Goal: Find specific page/section: Find specific page/section

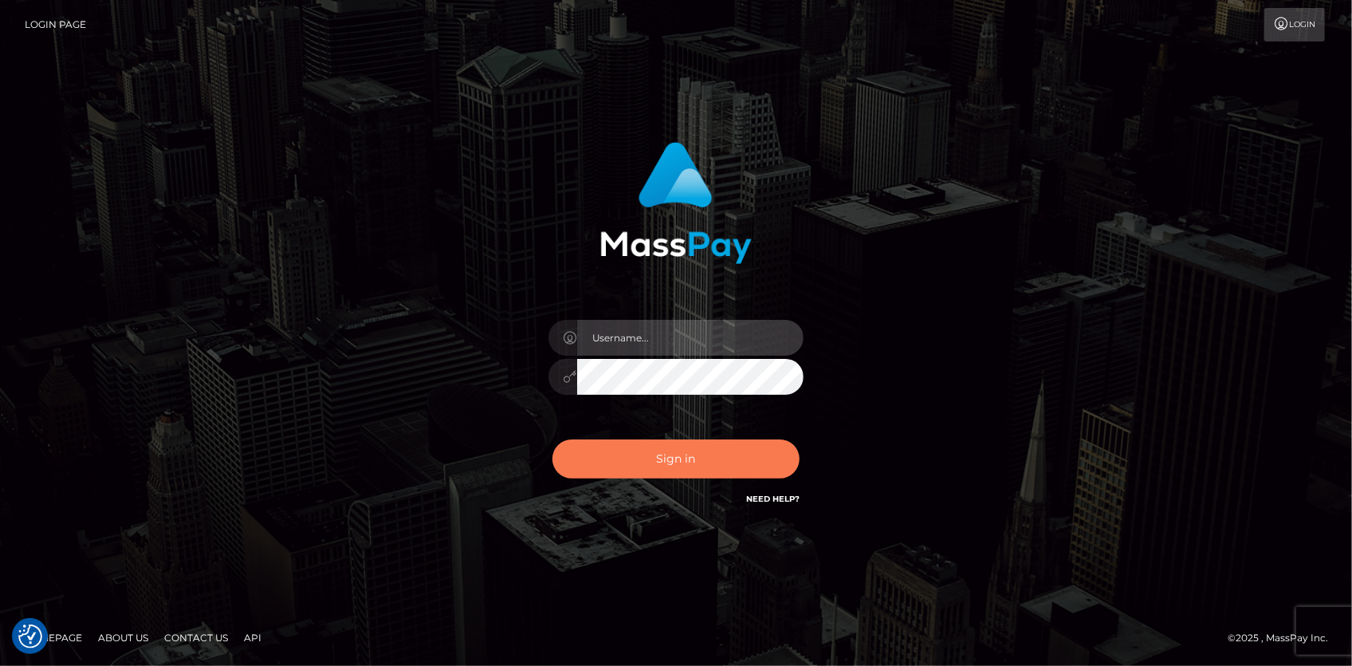
type input "[PERSON_NAME]"
click at [717, 459] on button "Sign in" at bounding box center [676, 458] width 247 height 39
type input "Eduard Gavrilescu"
click at [693, 453] on button "Sign in" at bounding box center [676, 458] width 247 height 39
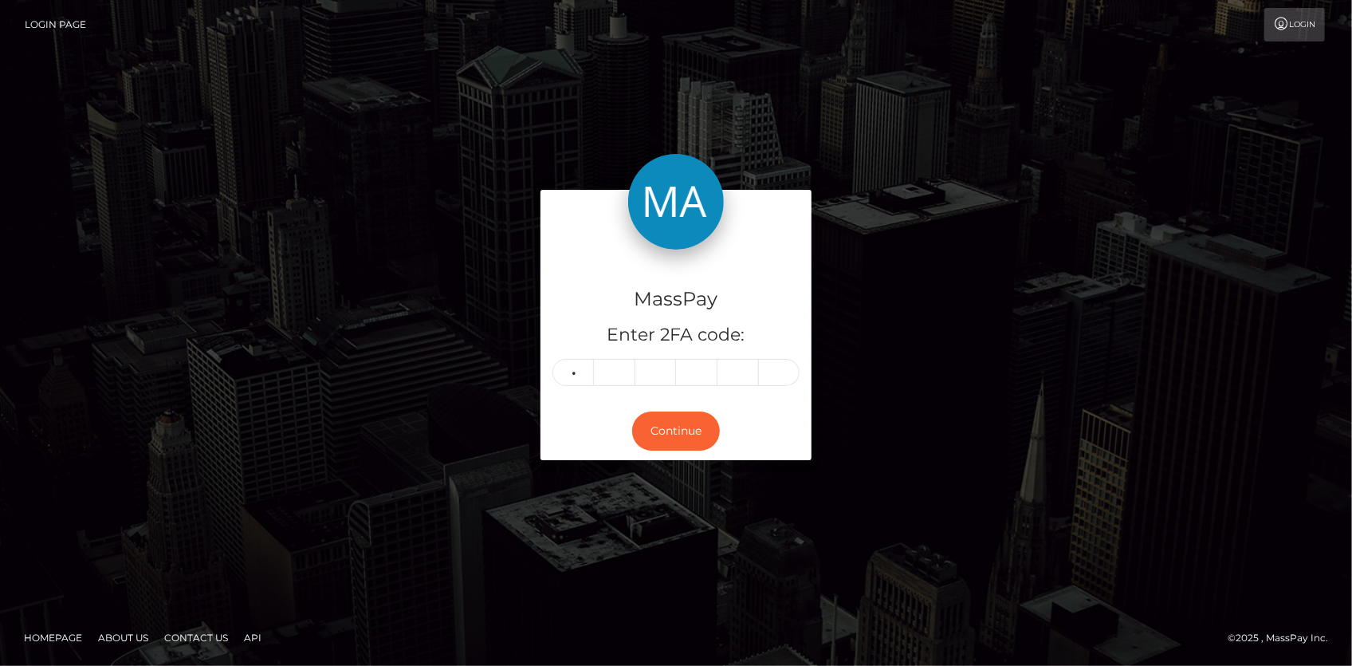
type input "4"
type input "7"
type input "3"
type input "0"
type input "5"
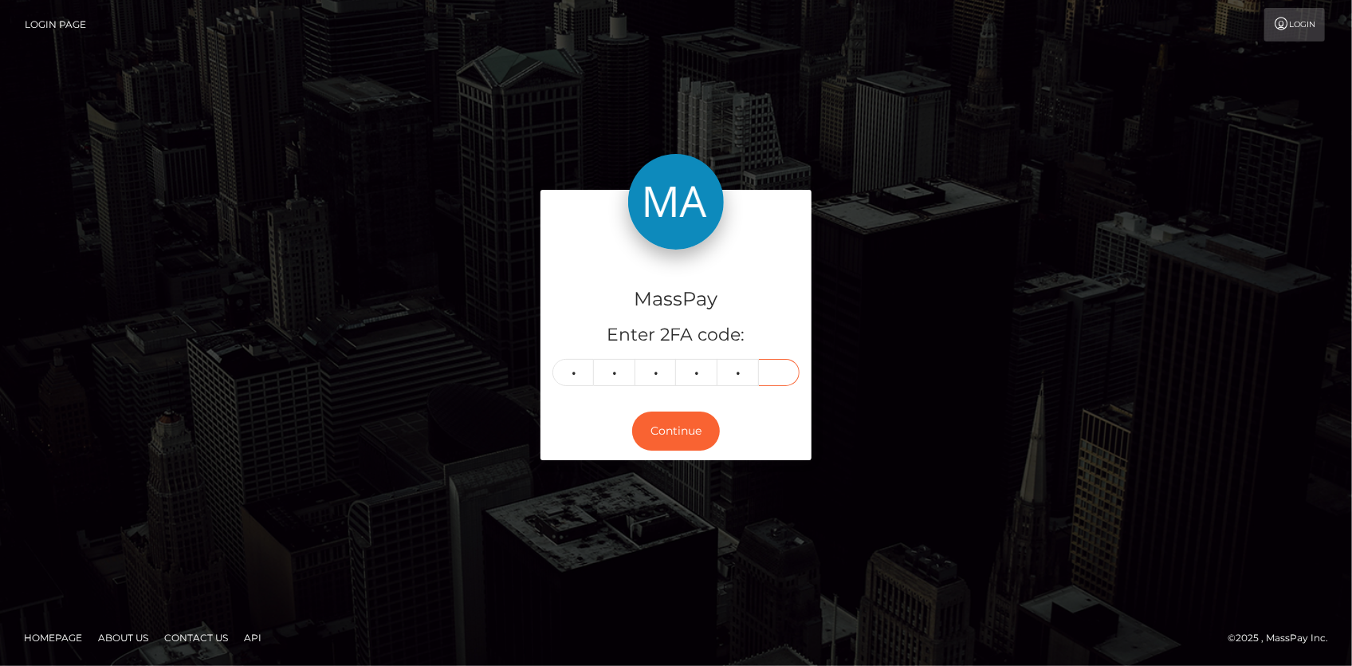
type input "5"
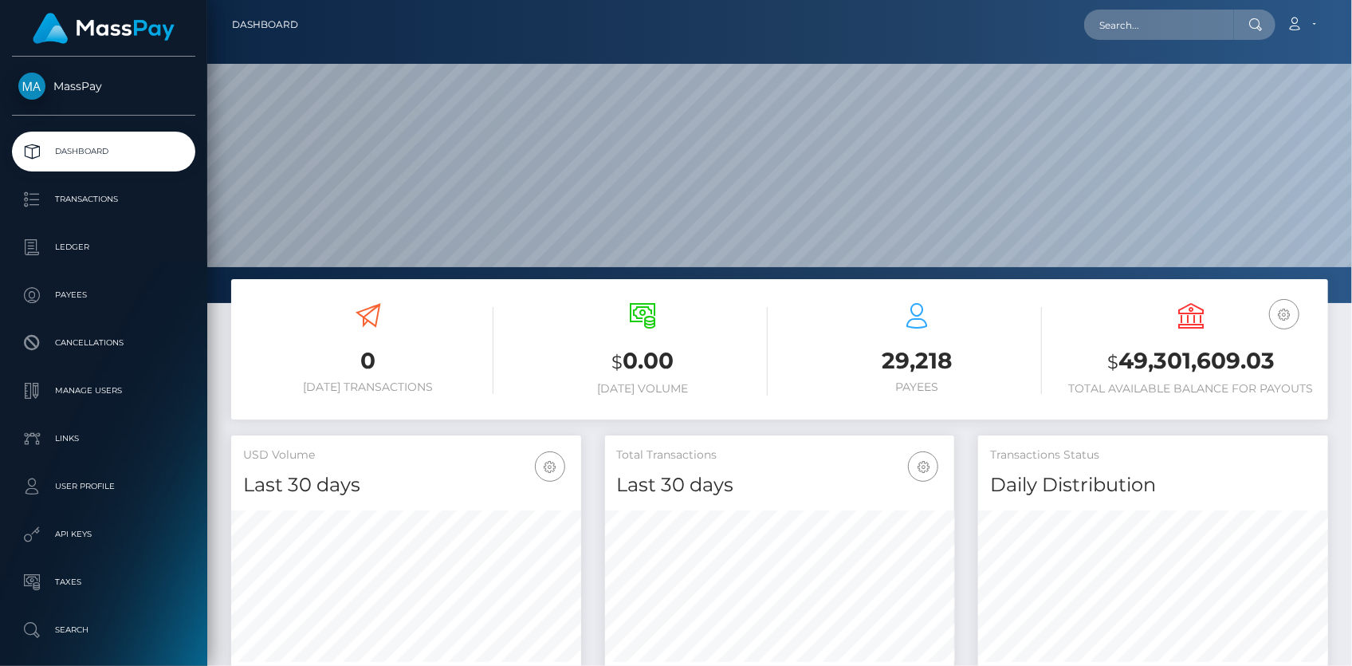
scroll to position [282, 349]
click at [1161, 24] on input "text" at bounding box center [1159, 25] width 150 height 30
paste input "poact_g62TLyHxDwmp"
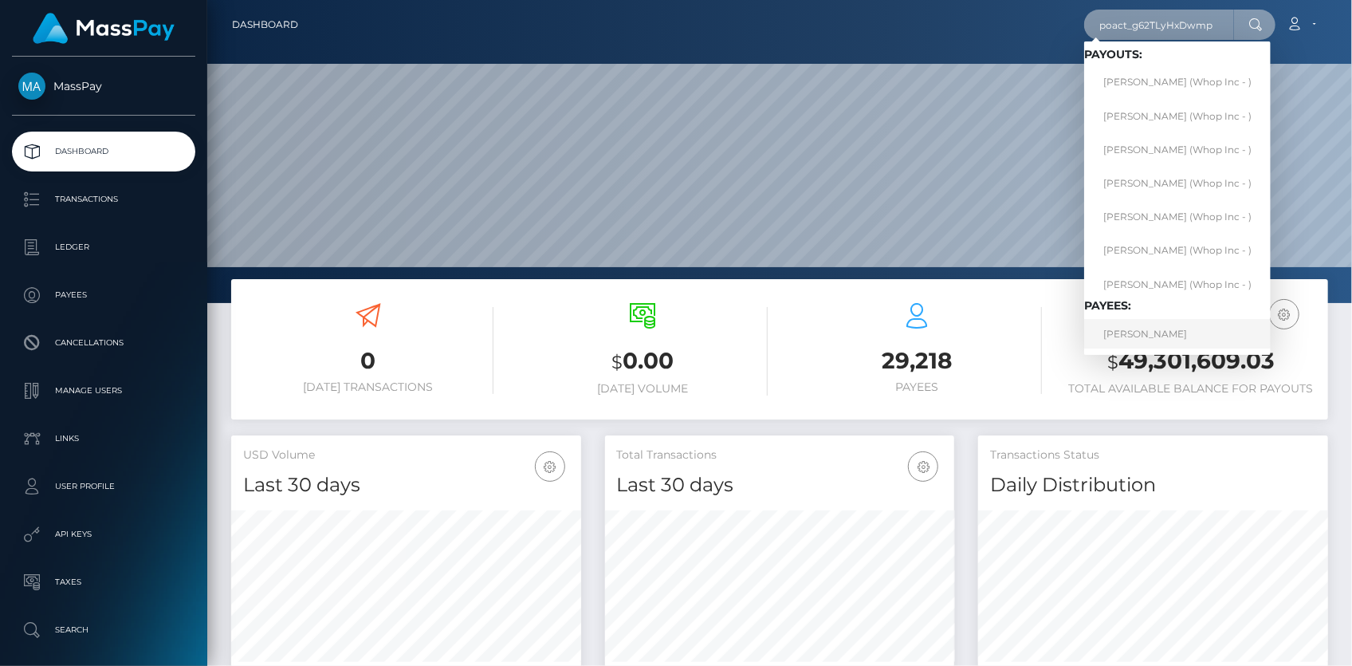
type input "poact_g62TLyHxDwmp"
click at [1160, 335] on link "SUZETE BRITO DIAS" at bounding box center [1177, 334] width 187 height 30
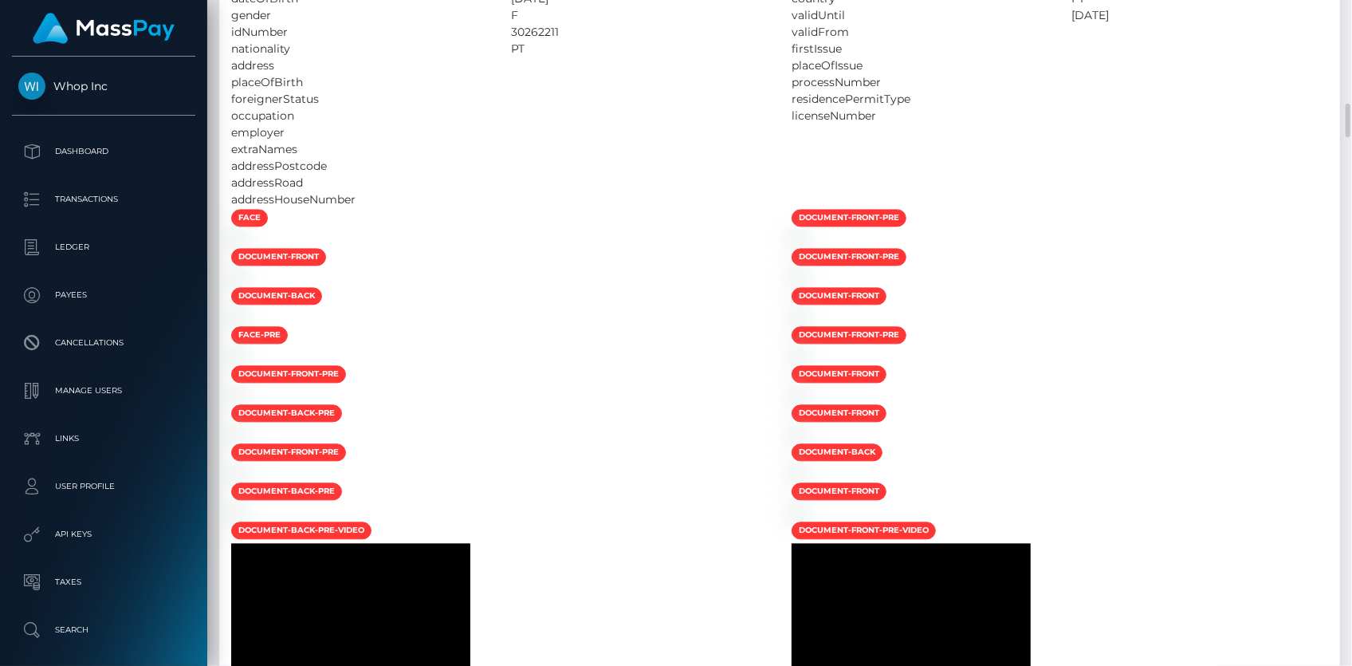
scroll to position [1595, 0]
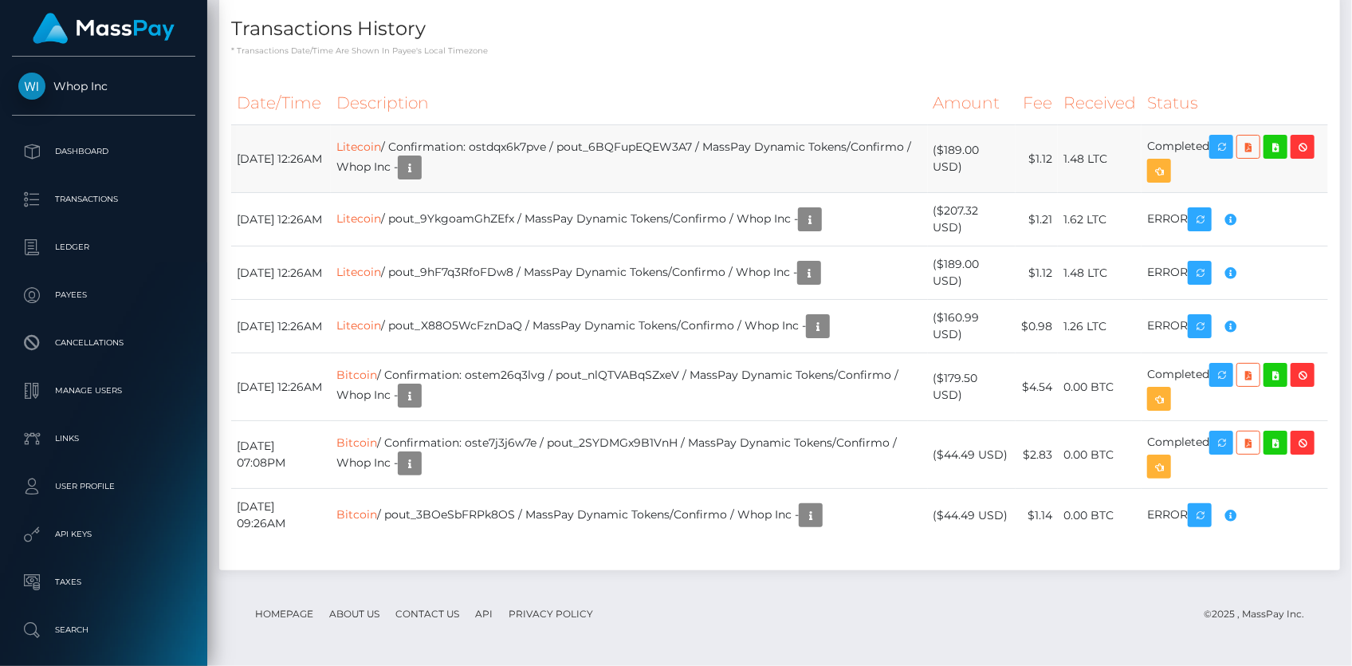
scroll to position [0, 0]
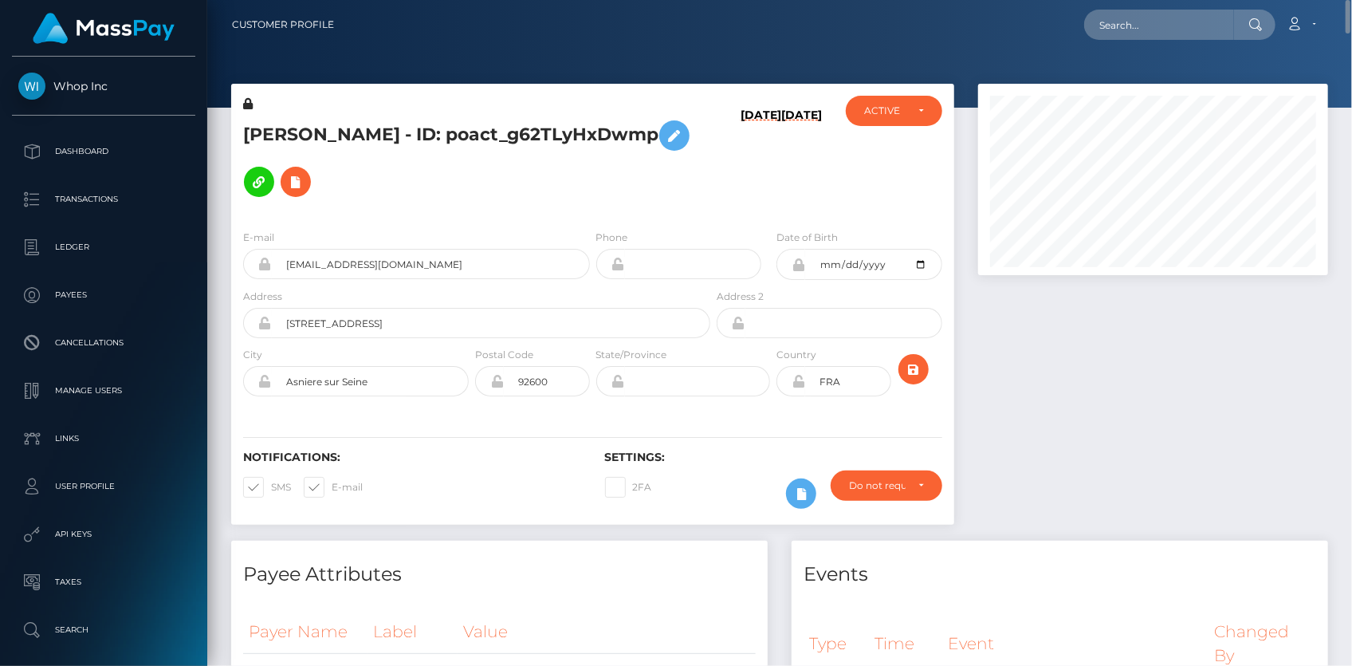
click at [447, 114] on h5 "SUZETE BRITO DIAS - ID: poact_g62TLyHxDwmp" at bounding box center [472, 158] width 458 height 92
copy h5 "SUZETE BRITO DIAS - ID: poact_g62TLyHxDwmp"
click at [1151, 30] on input "text" at bounding box center [1159, 25] width 150 height 30
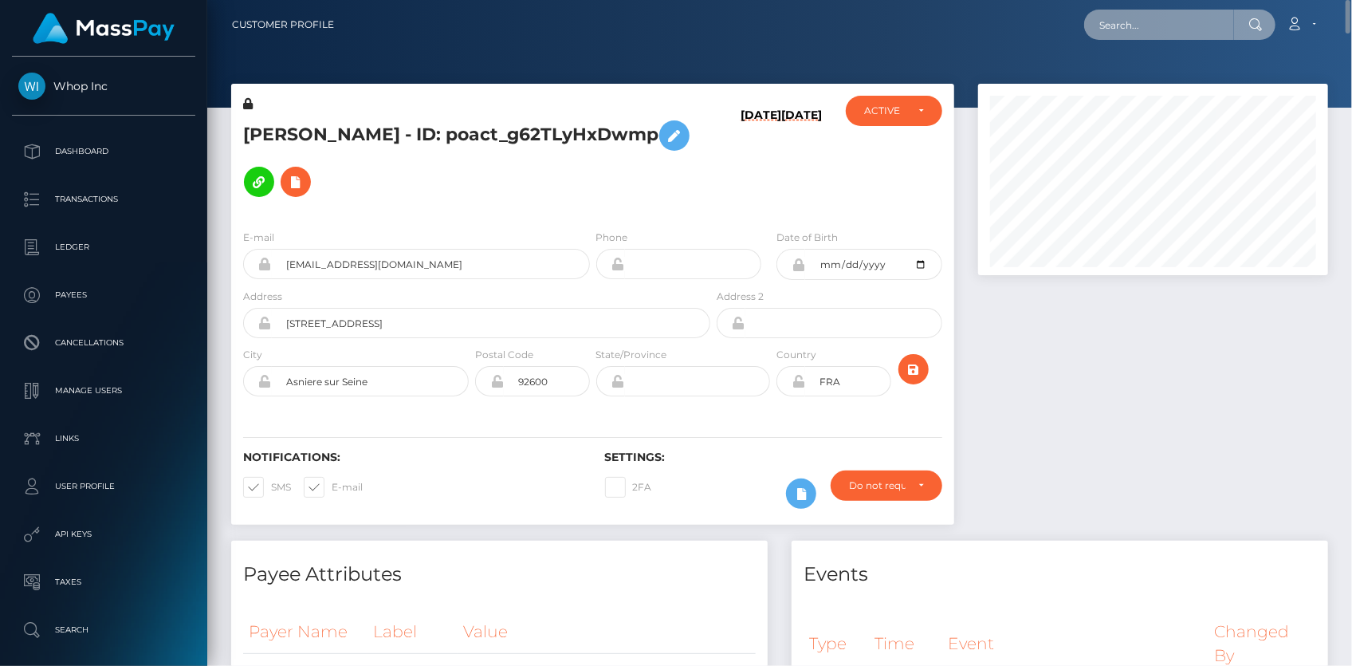
paste input "kinnomoney@gmail.com"
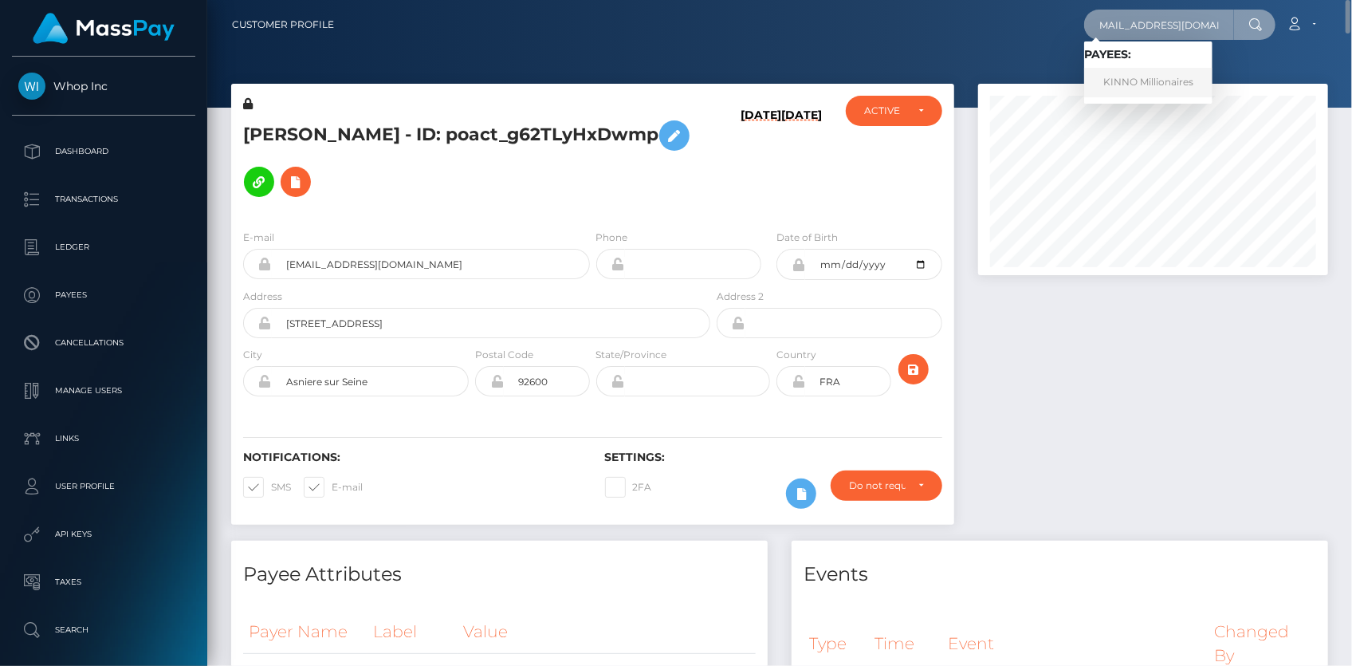
type input "kinnomoney@gmail.com"
click at [1143, 76] on link "KINNO Millionaires" at bounding box center [1148, 83] width 128 height 30
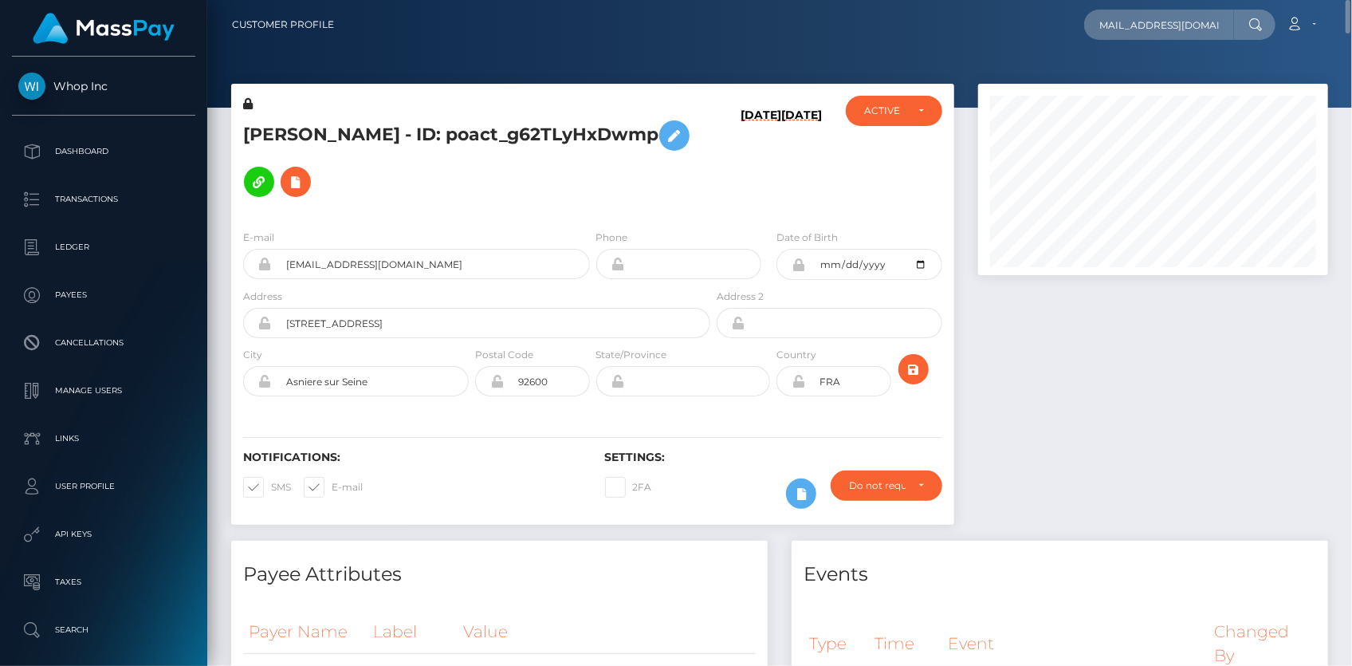
scroll to position [0, 0]
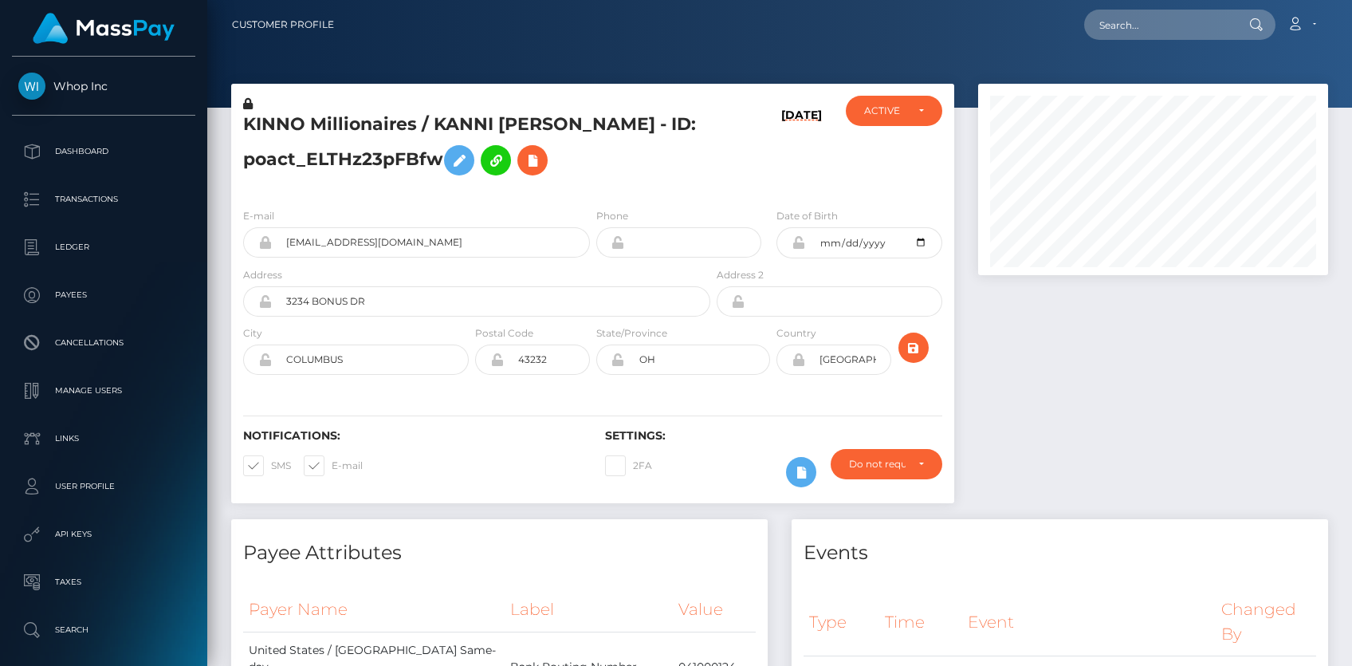
click at [341, 152] on h5 "KINNO Millionaires / KANNI [PERSON_NAME] - ID: poact_ELTHz23pFBfw" at bounding box center [472, 147] width 458 height 71
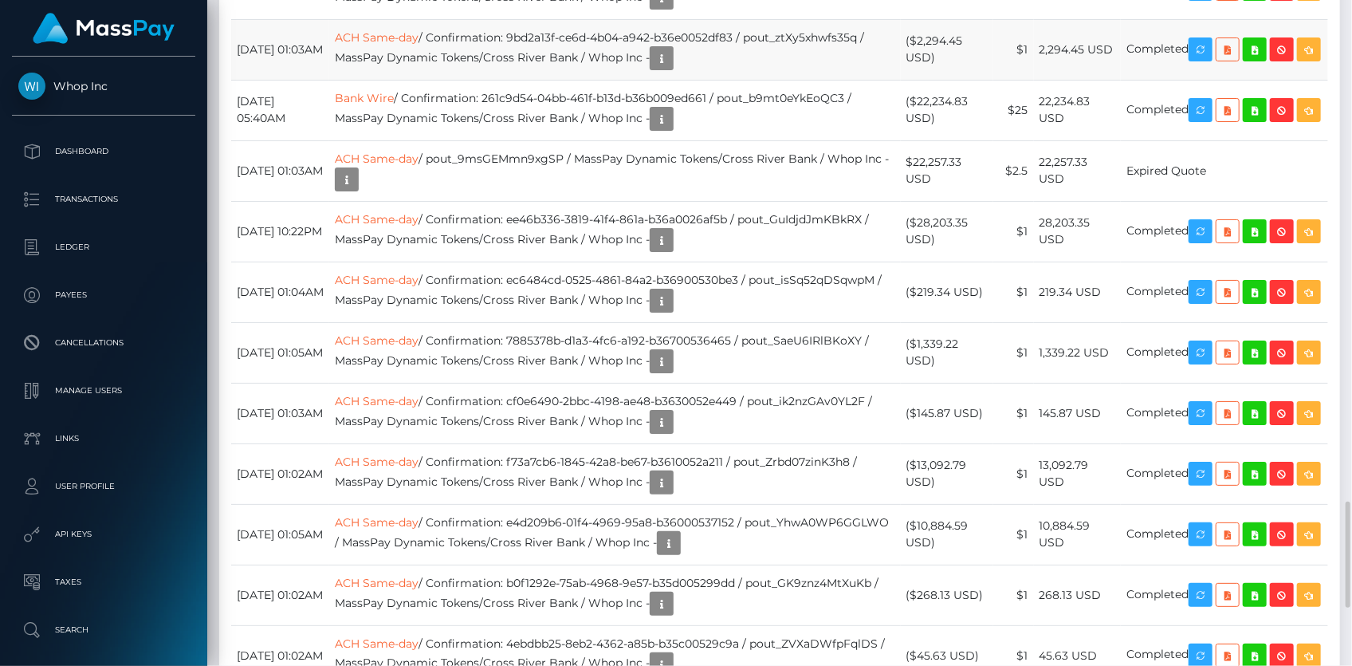
scroll to position [2681, 0]
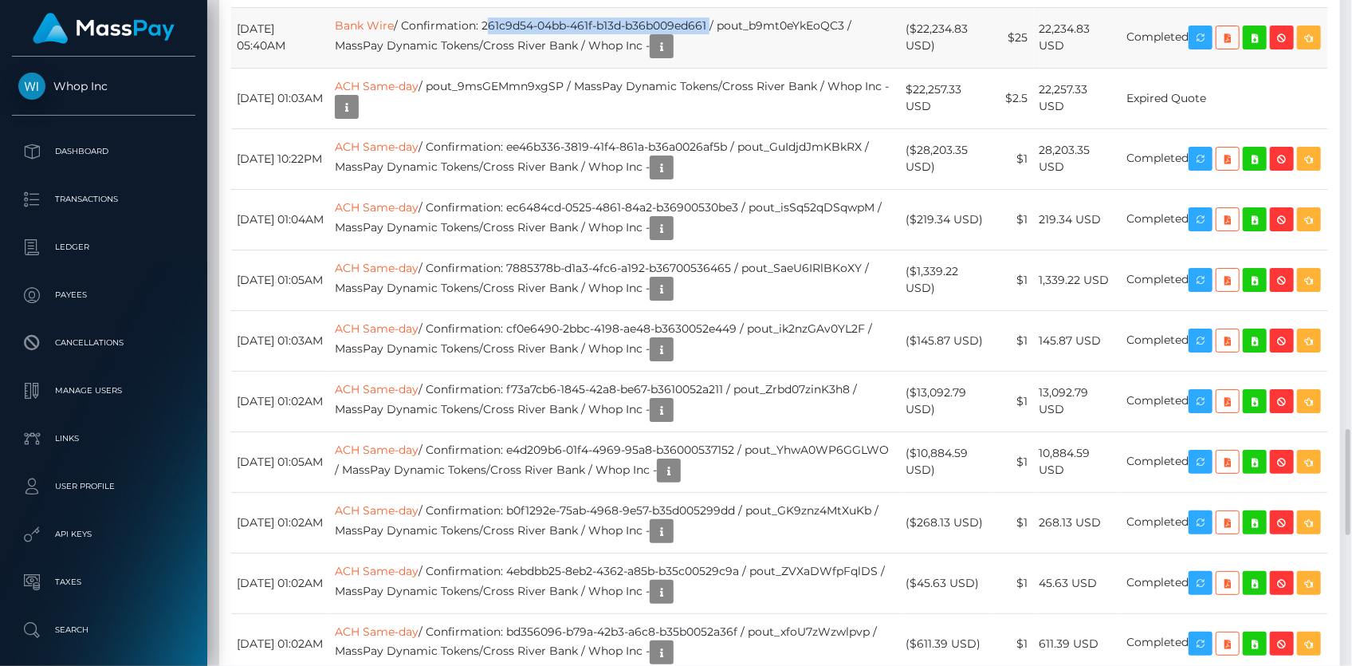
drag, startPoint x: 518, startPoint y: 374, endPoint x: 742, endPoint y: 377, distance: 224.1
click at [742, 68] on td "Bank Wire / Confirmation: 261c9d54-04bb-461f-b13d-b36b009ed661 / pout_b9mt0eYkE…" at bounding box center [615, 37] width 572 height 61
copy td "261c9d54-04bb-461f-b13d-b36b009ed661"
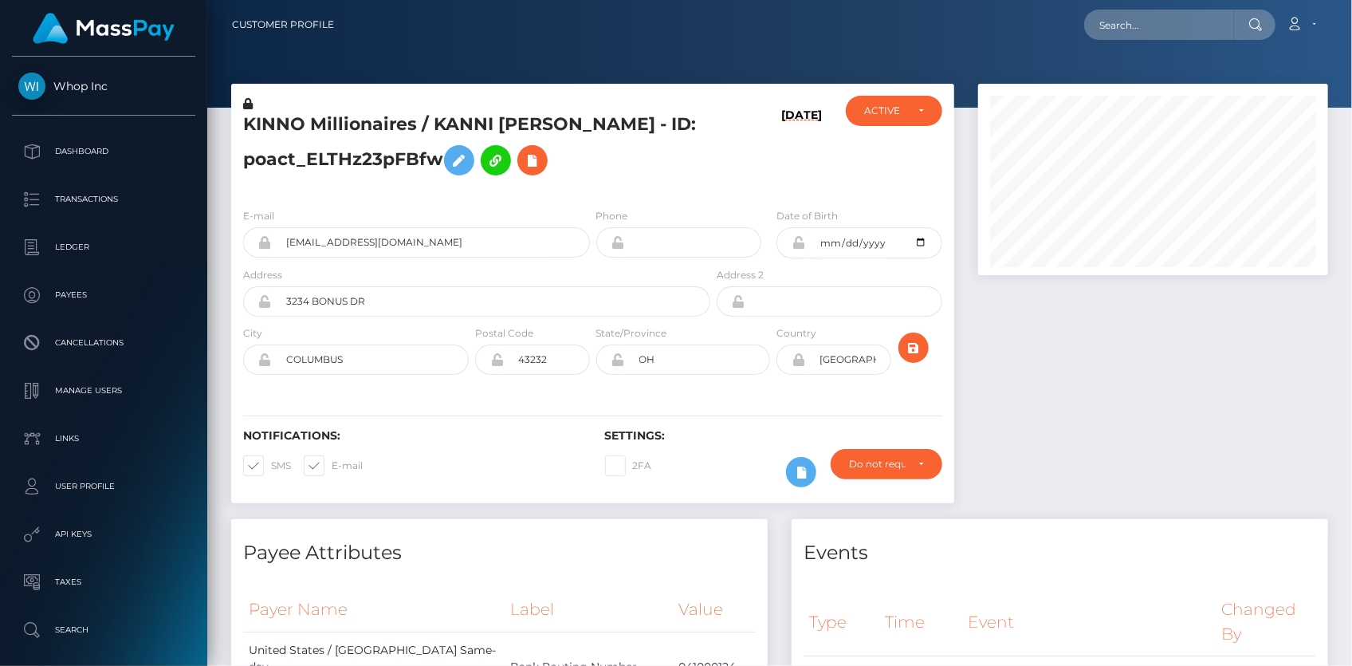
scroll to position [191, 349]
click at [1132, 22] on input "text" at bounding box center [1159, 25] width 150 height 30
paste input "4e388a19-a597-4128-9468-39ef516906ce"
paste input "RQ9mN6OwVaCOM846uDee4f"
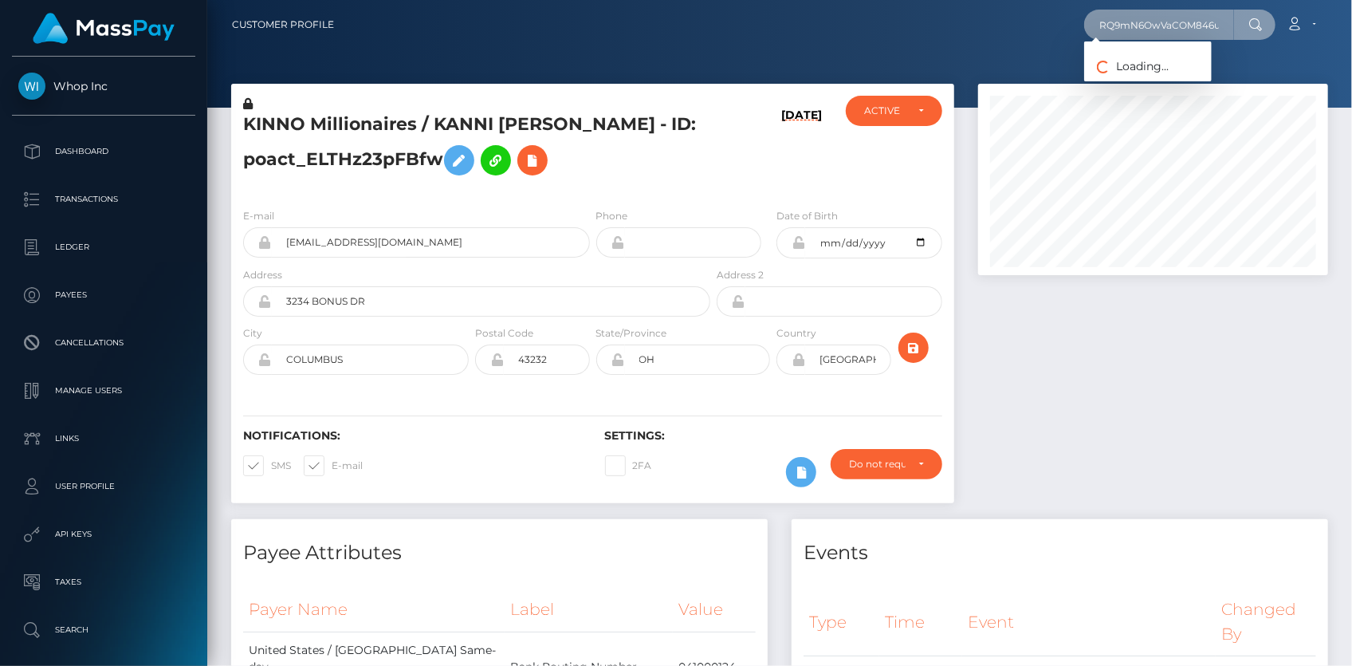
scroll to position [0, 41]
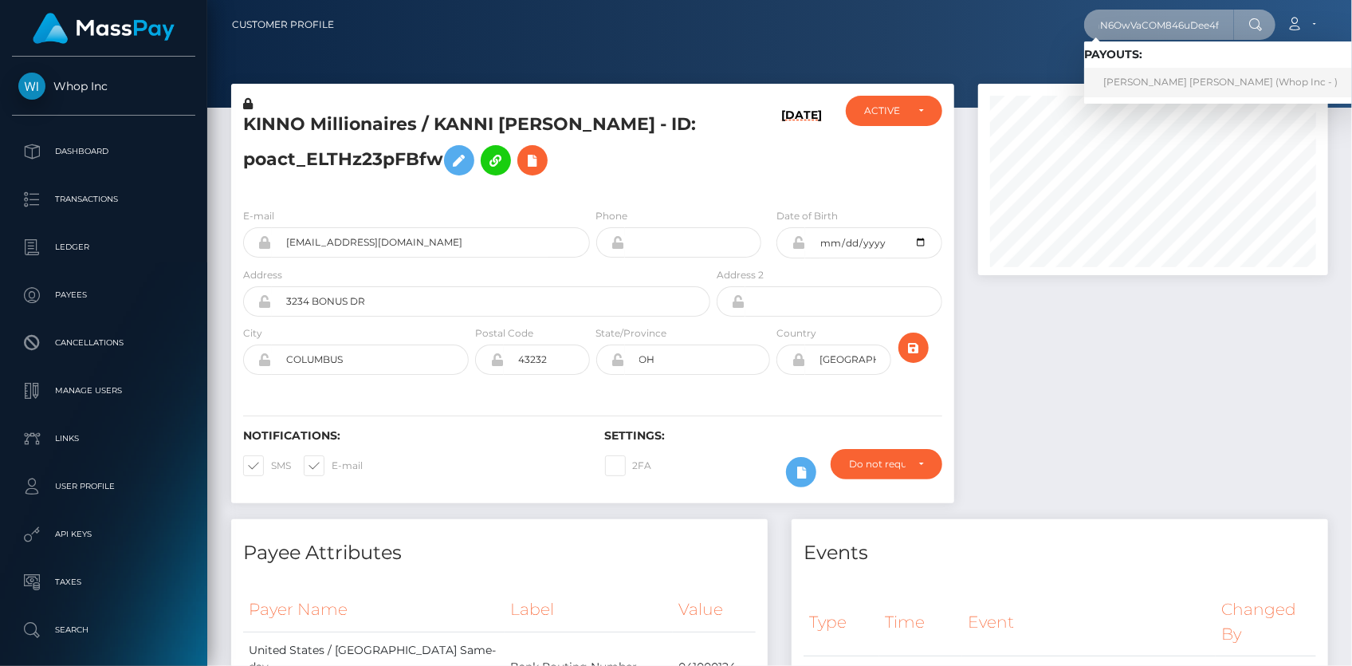
type input "RQ9mN6OwVaCOM846uDee4f"
click at [1147, 72] on link "SPENCER JAMES PATTON (Whop Inc - )" at bounding box center [1220, 83] width 273 height 30
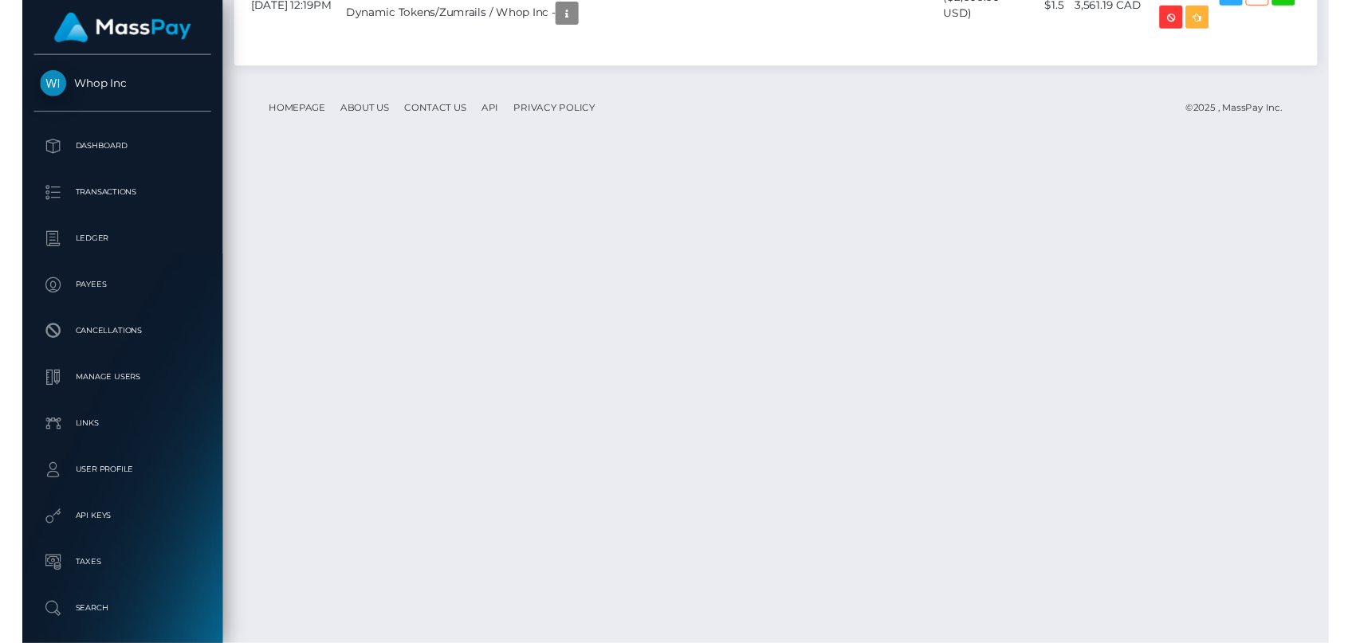
scroll to position [191, 349]
